Goal: Find specific page/section: Find specific page/section

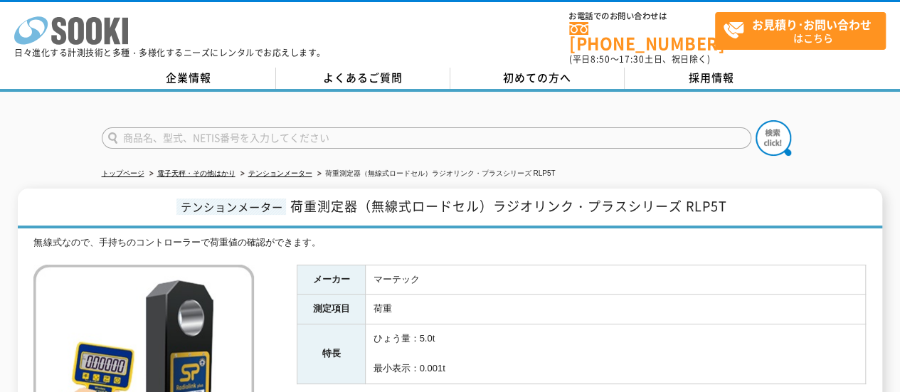
click at [66, 28] on icon "株式会社 ソーキ" at bounding box center [71, 30] width 114 height 28
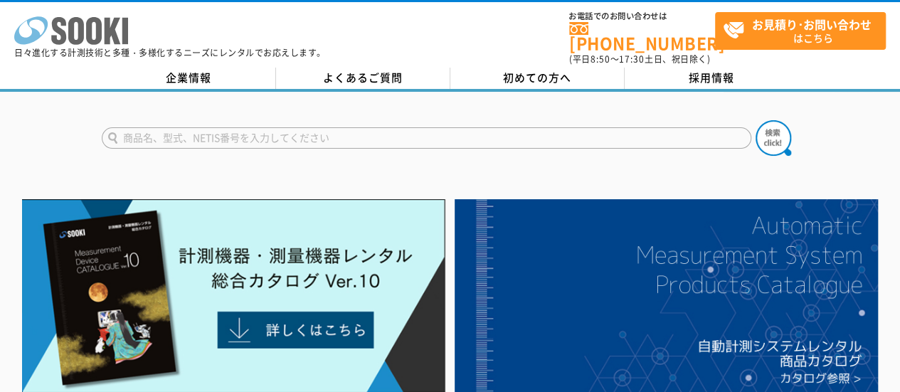
click at [60, 33] on icon at bounding box center [58, 31] width 15 height 28
click at [169, 132] on input "text" at bounding box center [427, 137] width 650 height 21
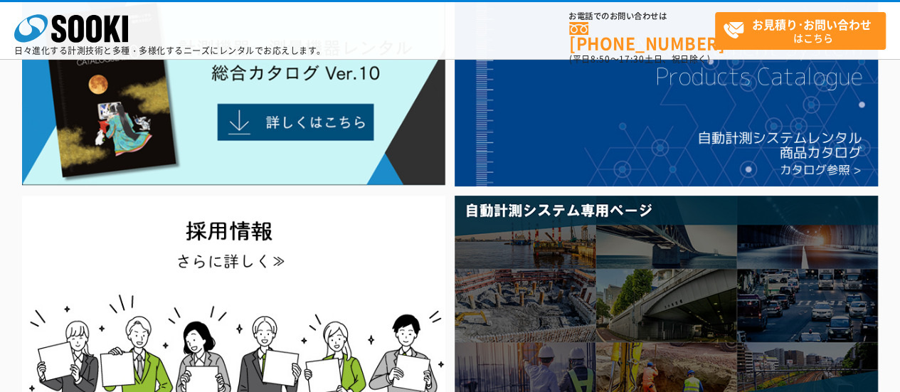
scroll to position [71, 0]
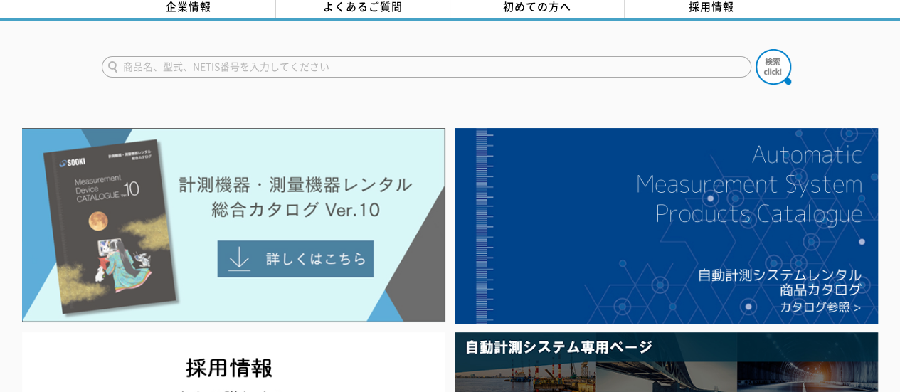
type input "商品名、型式、NETIS番号を入力してください"
click at [314, 248] on img at bounding box center [233, 225] width 423 height 194
